Goal: Register for event/course

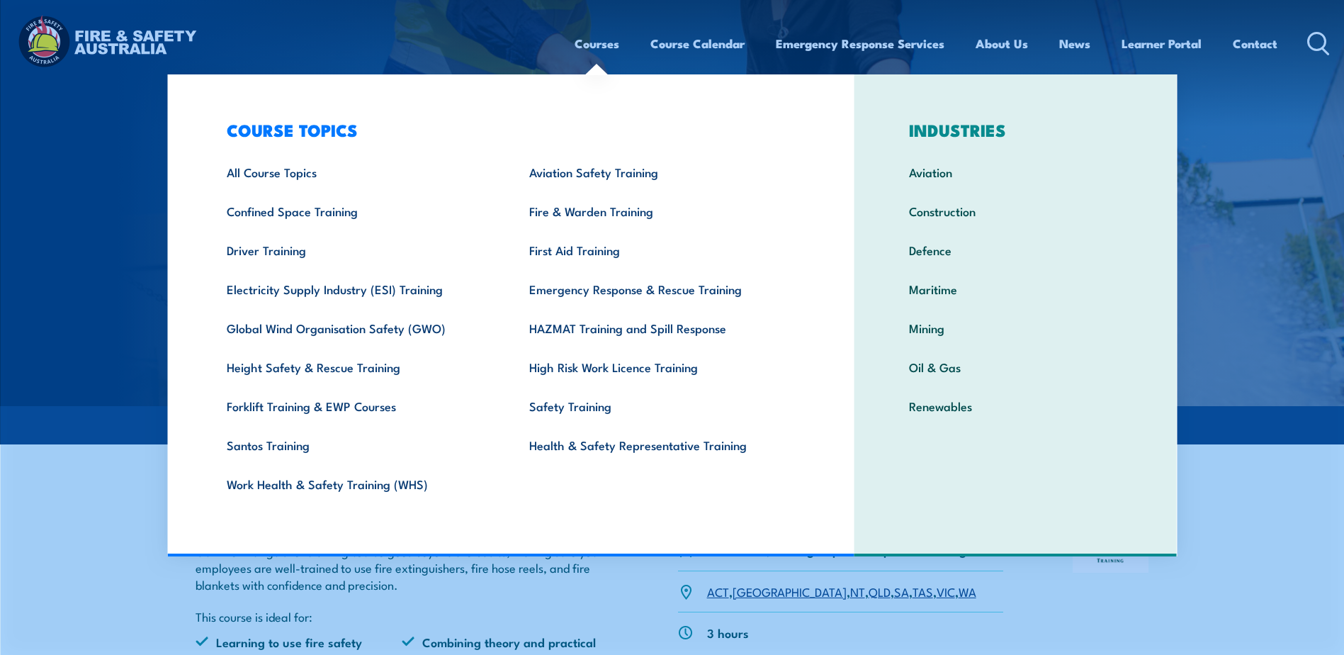
click at [597, 45] on link "Courses" at bounding box center [597, 44] width 45 height 38
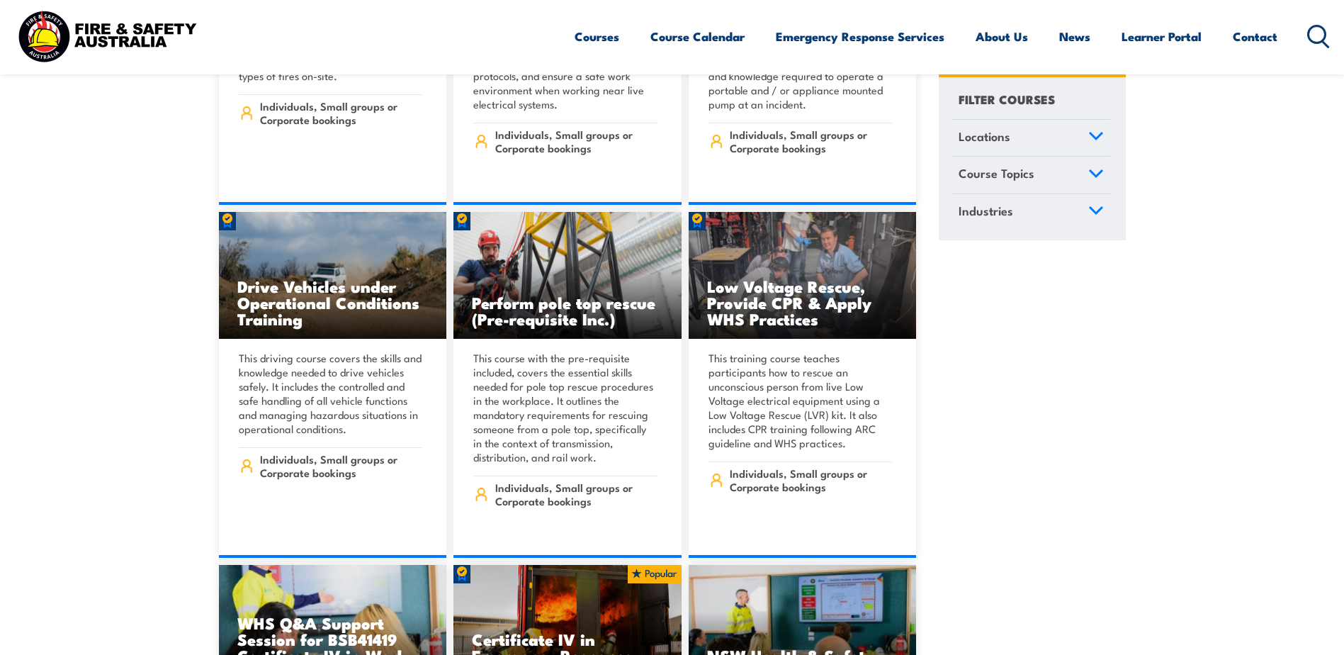
scroll to position [2551, 0]
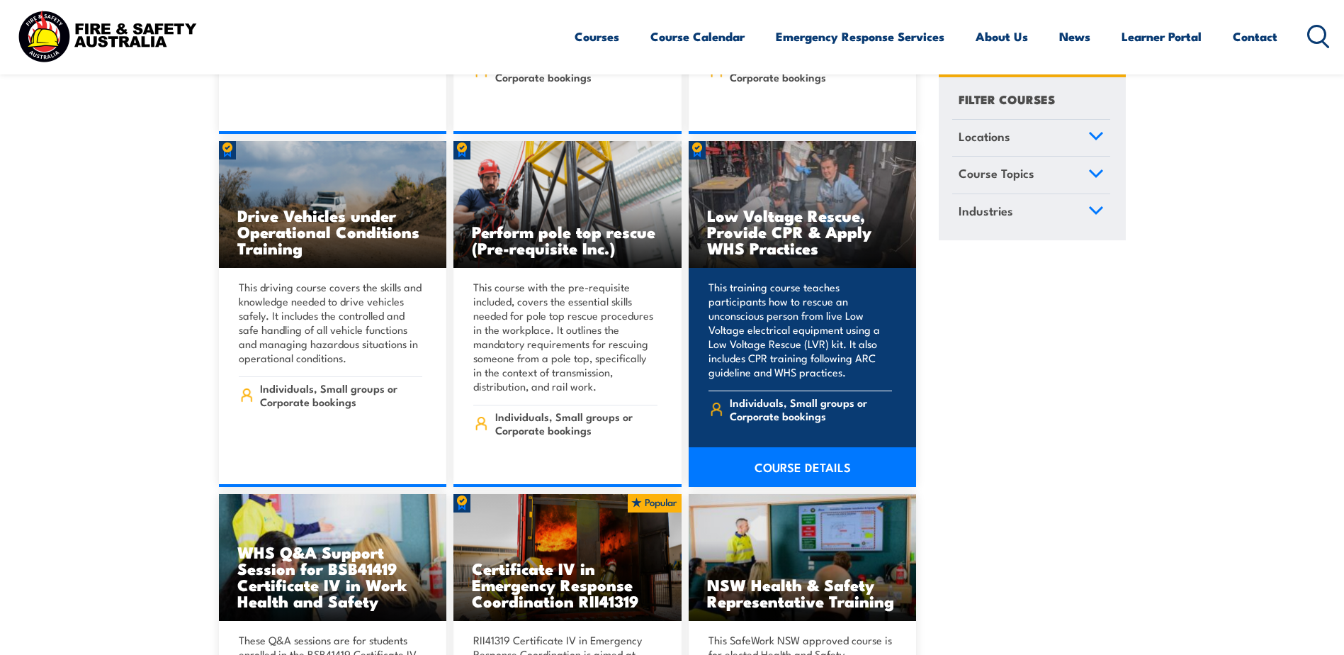
click at [751, 207] on h3 "Low Voltage Rescue, Provide CPR & Apply WHS Practices" at bounding box center [802, 231] width 191 height 49
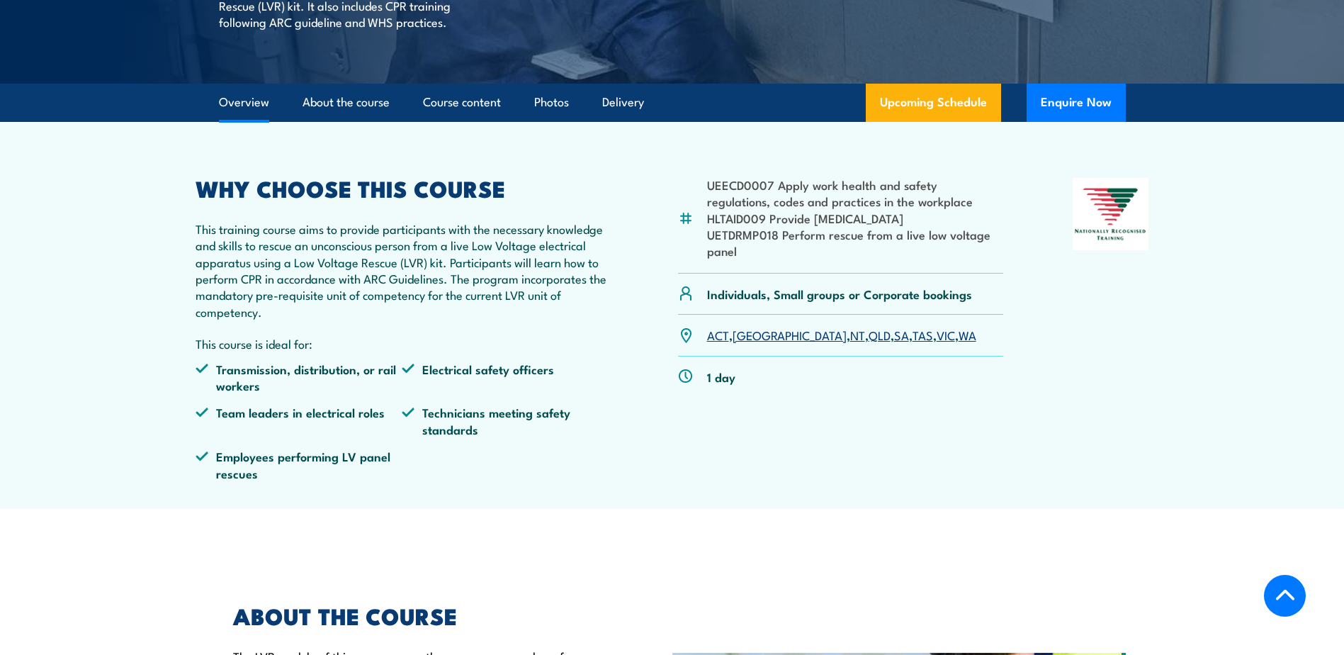
scroll to position [425, 0]
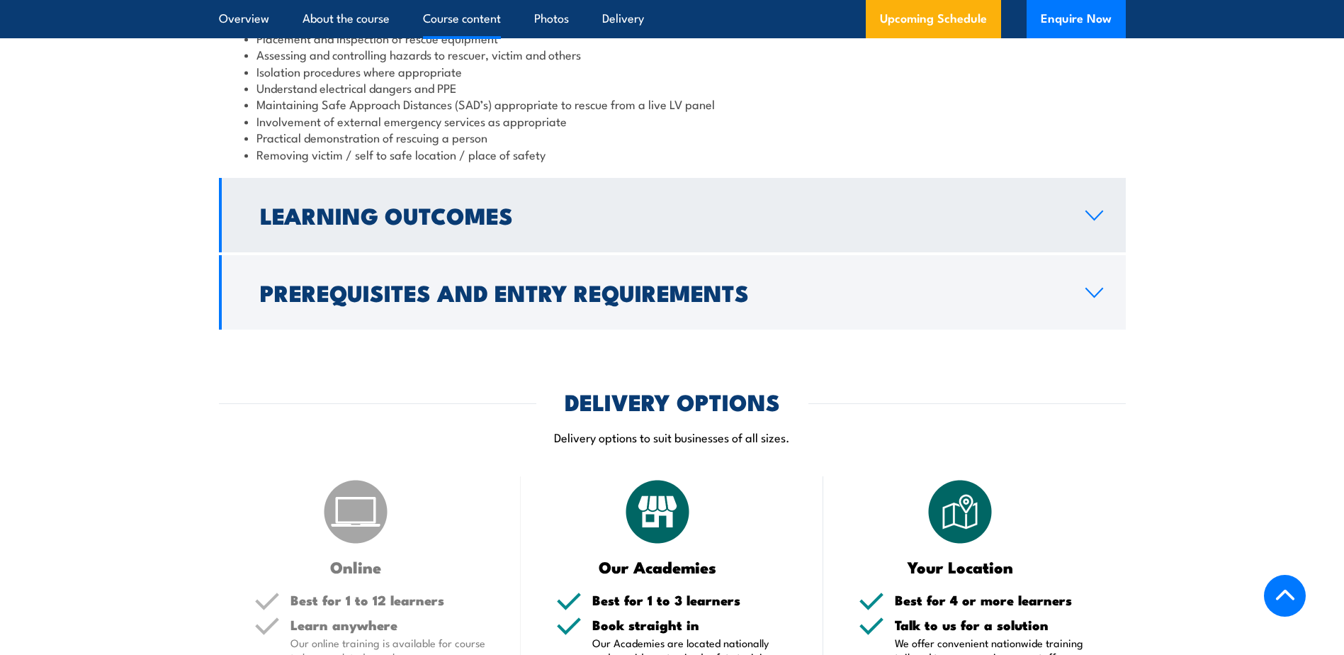
click at [629, 225] on h2 "Learning Outcomes" at bounding box center [661, 215] width 803 height 20
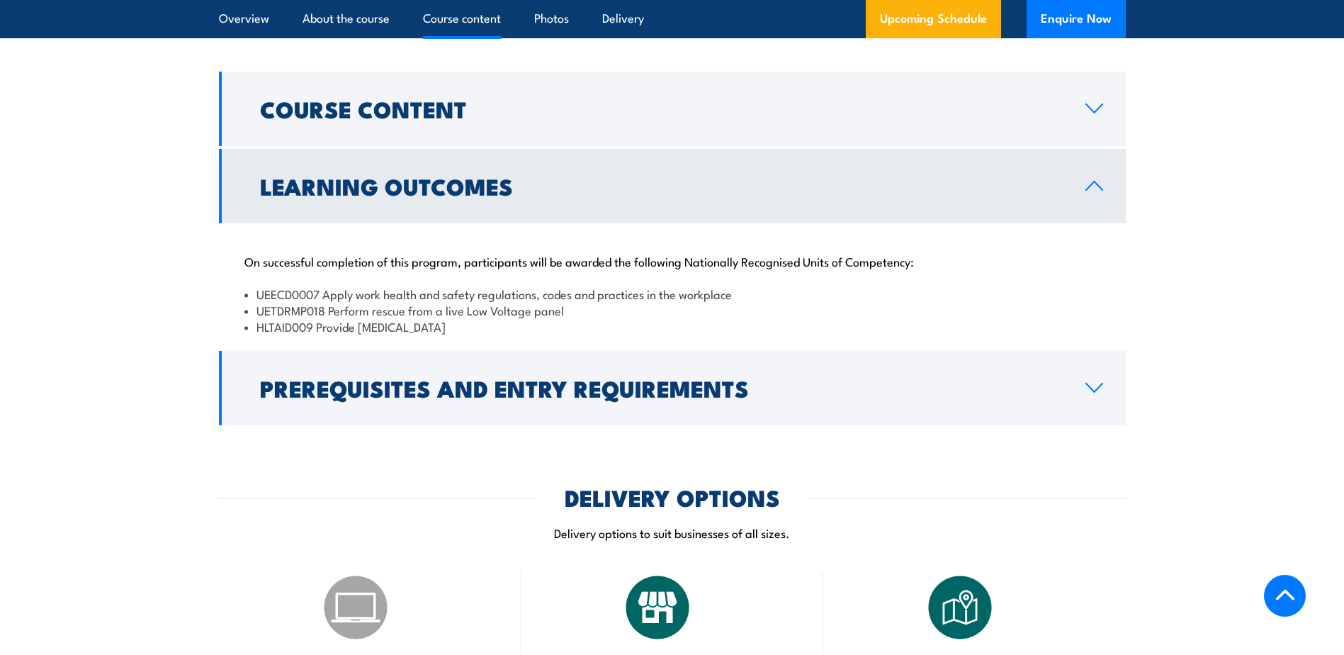
scroll to position [1172, 0]
